Goal: Task Accomplishment & Management: Manage account settings

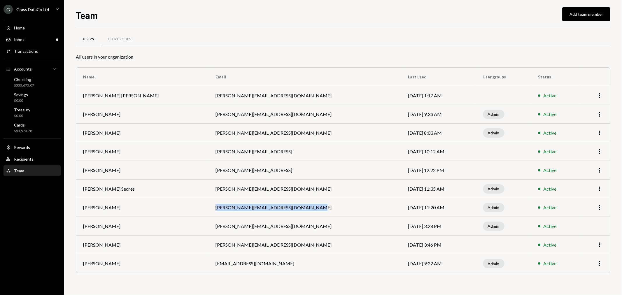
drag, startPoint x: 200, startPoint y: 208, endPoint x: 298, endPoint y: 210, distance: 98.0
click at [298, 210] on td "[PERSON_NAME][EMAIL_ADDRESS][DOMAIN_NAME]" at bounding box center [305, 207] width 193 height 19
copy td "[PERSON_NAME][EMAIL_ADDRESS][DOMAIN_NAME]"
click at [34, 10] on div "Grass DataCo Ltd" at bounding box center [32, 9] width 33 height 5
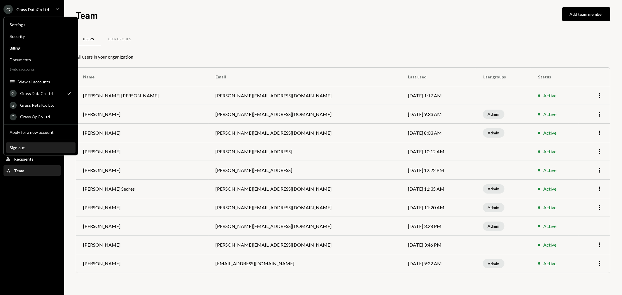
click at [35, 146] on div "Sign out" at bounding box center [41, 147] width 62 height 5
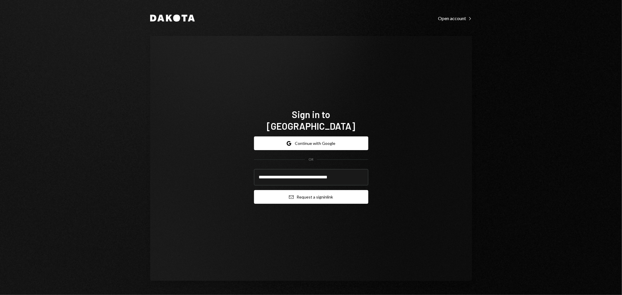
type input "**********"
click at [366, 190] on button "Email Request a sign in link" at bounding box center [311, 197] width 114 height 14
